Goal: Task Accomplishment & Management: Use online tool/utility

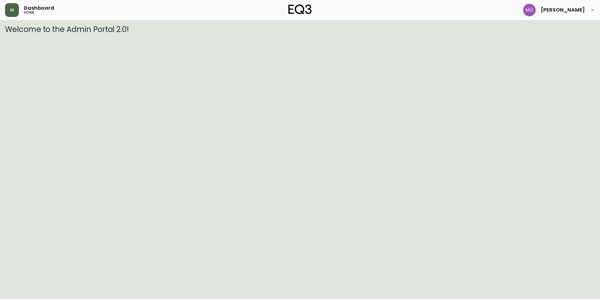
click at [13, 9] on icon "button" at bounding box center [12, 10] width 4 height 3
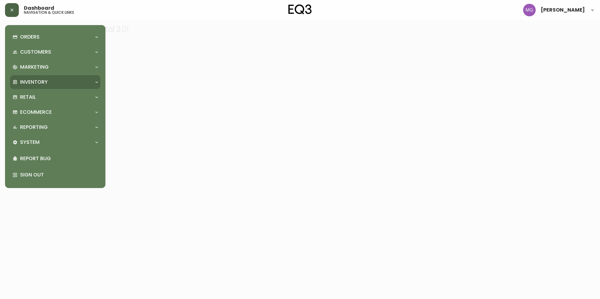
click at [59, 82] on div "Inventory" at bounding box center [52, 82] width 79 height 7
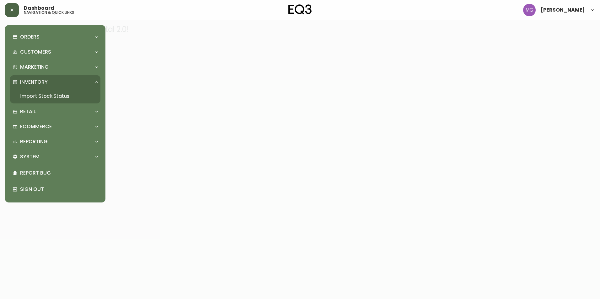
click at [47, 95] on link "Import Stock Status" at bounding box center [55, 96] width 90 height 14
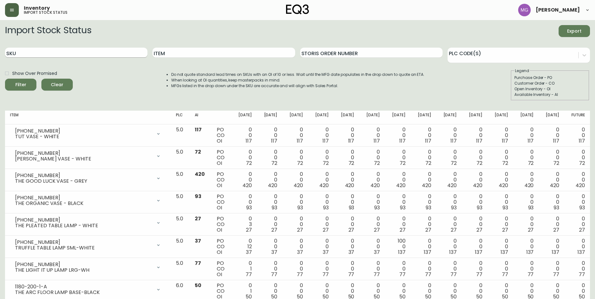
click at [12, 54] on input "SKU" at bounding box center [76, 53] width 142 height 10
click at [5, 79] on button "Filter" at bounding box center [20, 85] width 31 height 12
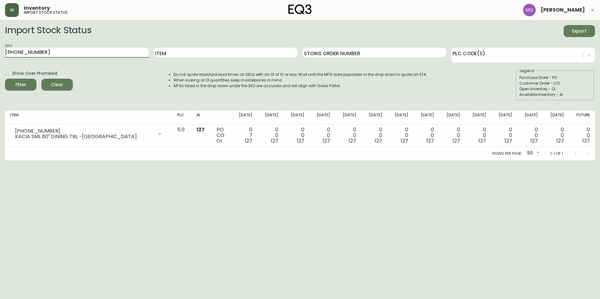
drag, startPoint x: 31, startPoint y: 51, endPoint x: -18, endPoint y: 51, distance: 48.3
click at [0, 51] on html "Inventory import stock status [PERSON_NAME] Import Stock Status Export SKU [PHO…" at bounding box center [300, 80] width 600 height 161
type input "8"
type input "[PHONE_NUMBER]"
click at [5, 79] on button "Filter" at bounding box center [20, 85] width 31 height 12
